Goal: Check status: Check status

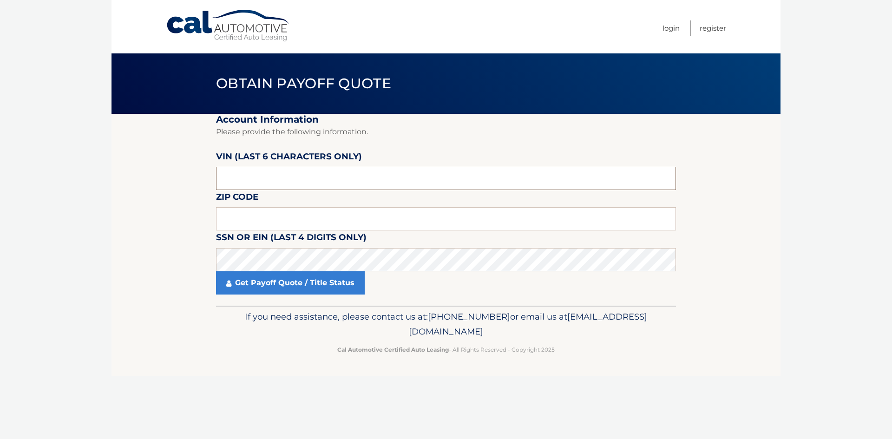
click at [244, 175] on input "text" at bounding box center [446, 178] width 460 height 23
drag, startPoint x: 240, startPoint y: 177, endPoint x: 170, endPoint y: 167, distance: 70.9
click at [176, 168] on section "Account Information Please provide the following information. [PERSON_NAME] (la…" at bounding box center [446, 210] width 669 height 192
type input "812957"
click at [260, 212] on input "text" at bounding box center [446, 218] width 460 height 23
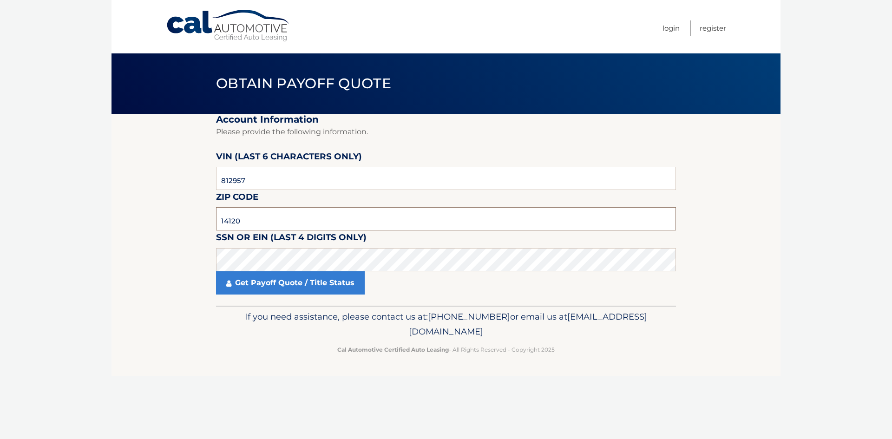
type input "14120"
click at [670, 31] on link "Login" at bounding box center [671, 27] width 17 height 15
click at [259, 184] on input "text" at bounding box center [446, 178] width 460 height 23
drag, startPoint x: 261, startPoint y: 176, endPoint x: 186, endPoint y: 171, distance: 75.4
click at [211, 174] on section "Account Information Please provide the following information. [PERSON_NAME] (la…" at bounding box center [446, 210] width 669 height 192
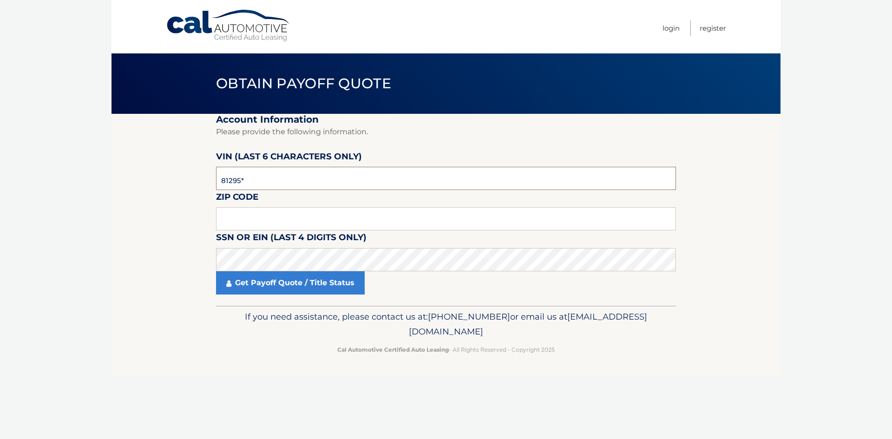
type input "812957"
click at [248, 219] on input "text" at bounding box center [446, 218] width 460 height 23
type input "14120"
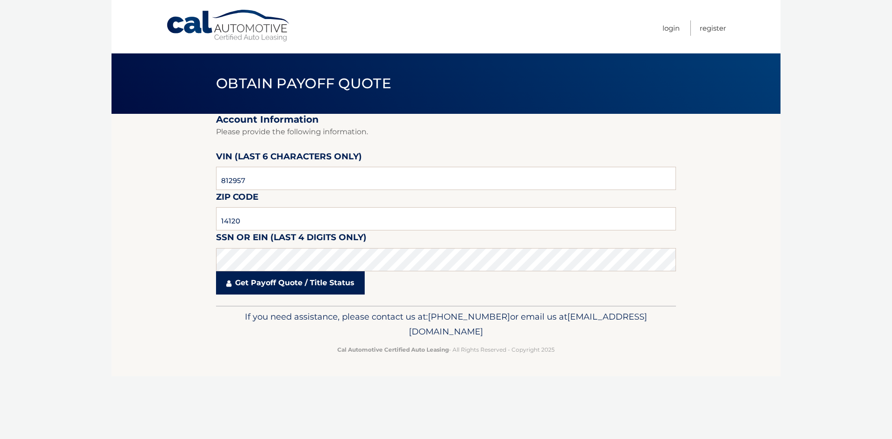
click at [302, 281] on link "Get Payoff Quote / Title Status" at bounding box center [290, 282] width 149 height 23
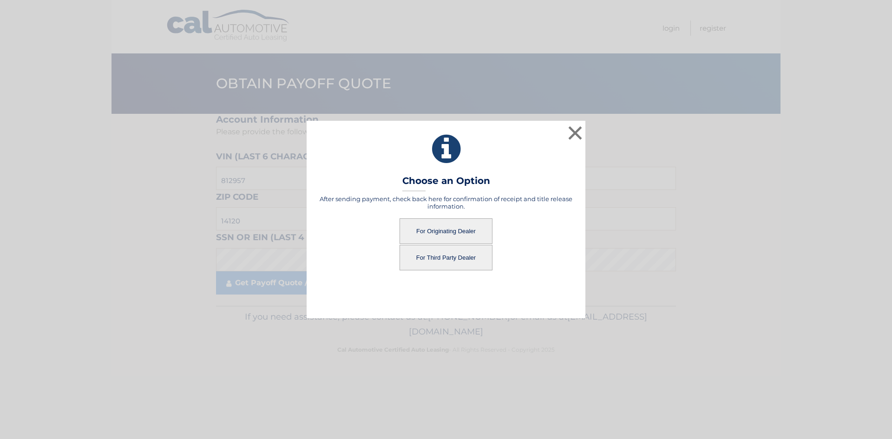
click at [438, 231] on button "For Originating Dealer" at bounding box center [446, 231] width 93 height 26
click at [422, 230] on button "For Originating Dealer" at bounding box center [446, 231] width 93 height 26
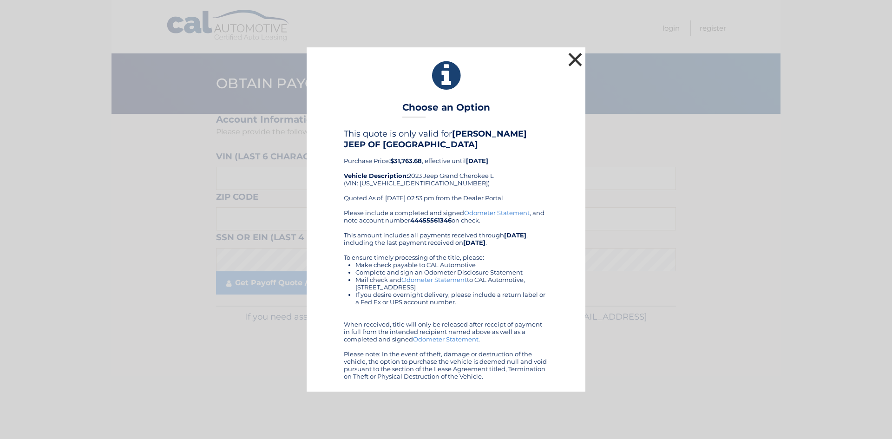
click at [577, 57] on button "×" at bounding box center [575, 59] width 19 height 19
